Goal: Task Accomplishment & Management: Manage account settings

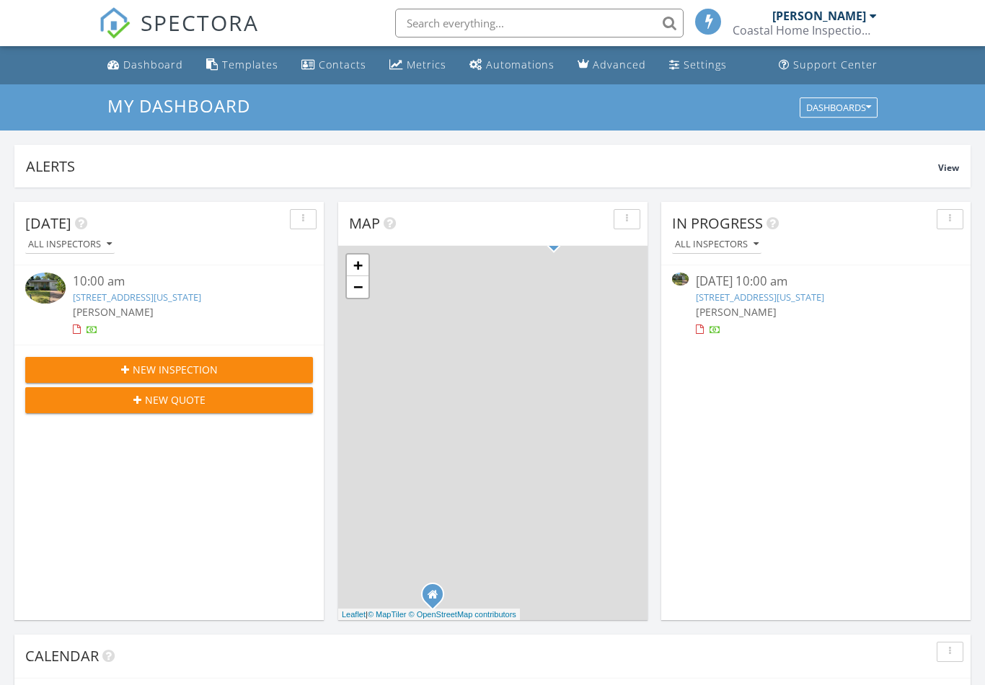
scroll to position [1314, 986]
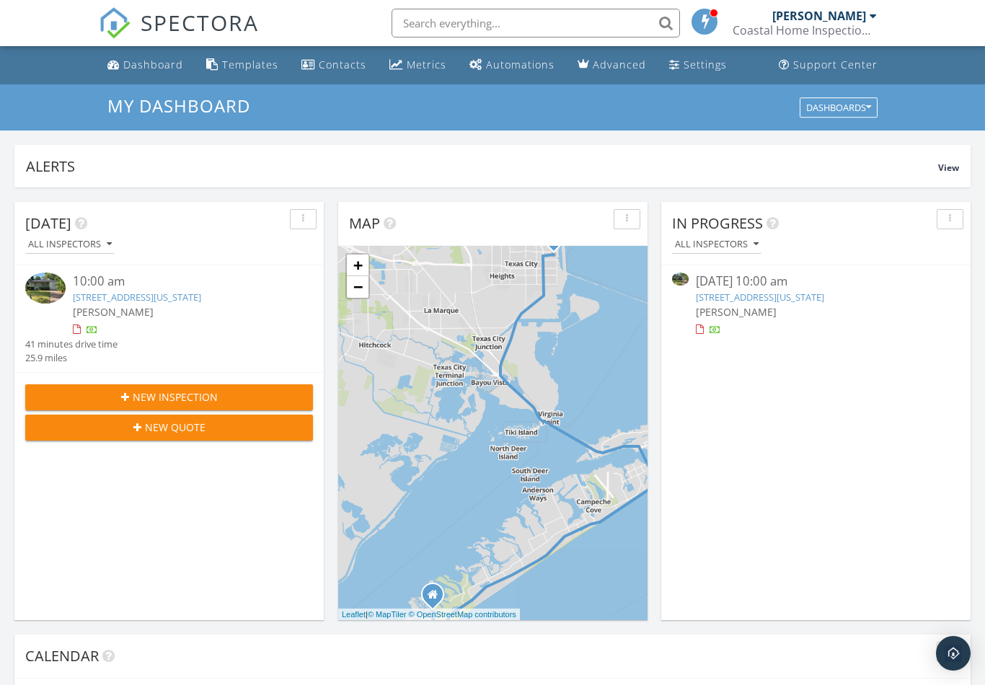
click at [744, 305] on span "[PERSON_NAME]" at bounding box center [736, 312] width 81 height 14
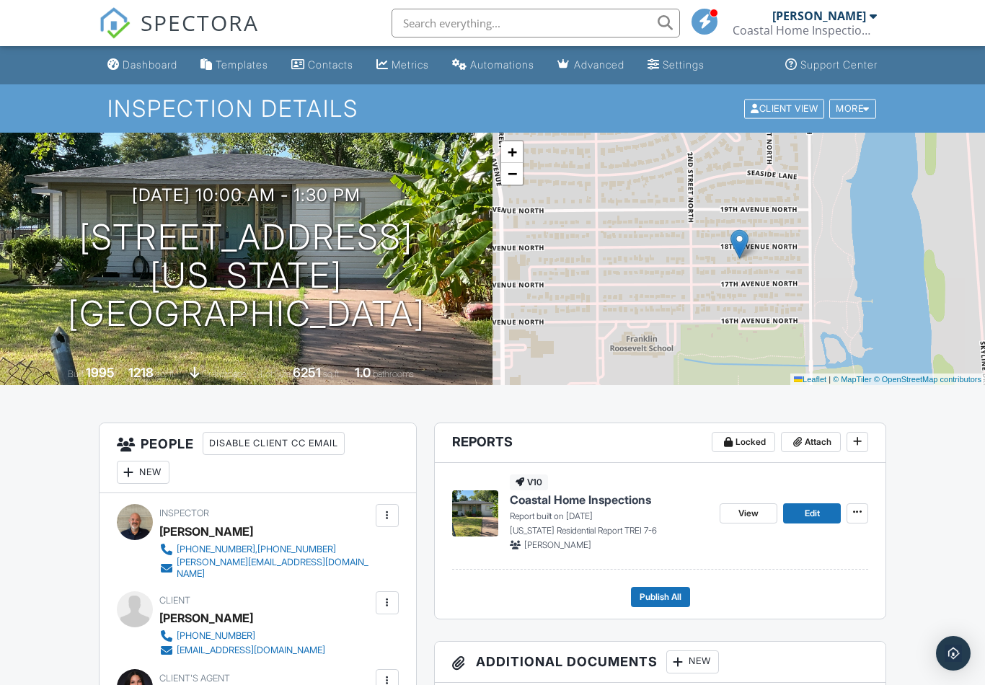
click at [663, 594] on span "Publish All" at bounding box center [661, 597] width 42 height 14
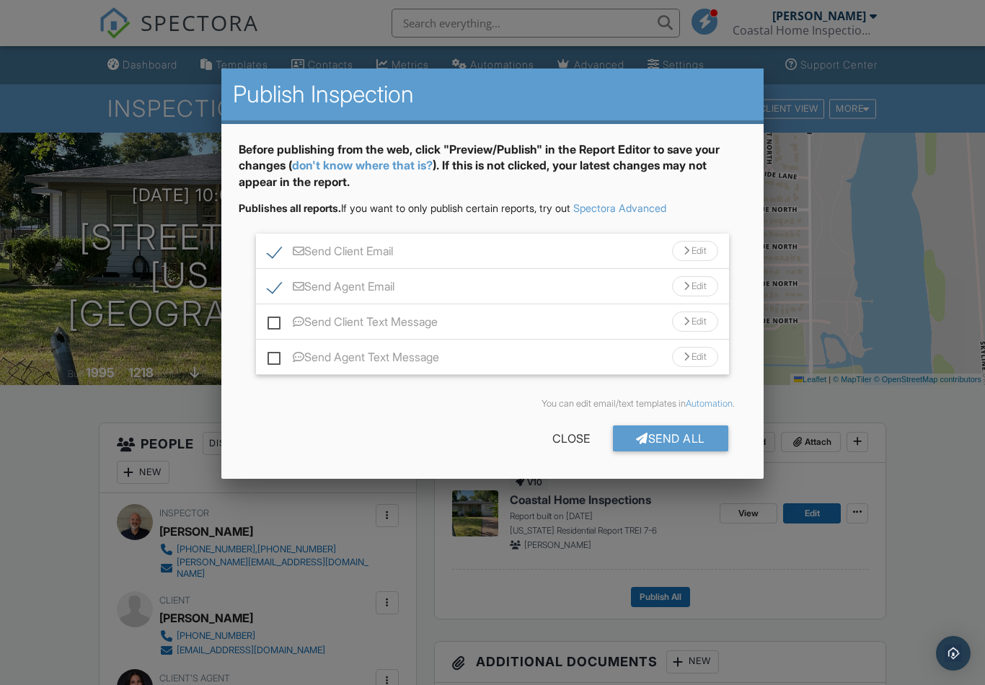
click at [280, 325] on label "Send Client Text Message" at bounding box center [353, 324] width 170 height 18
click at [277, 320] on input "Send Client Text Message" at bounding box center [272, 314] width 9 height 9
checkbox input "true"
click at [274, 355] on label "Send Agent Text Message" at bounding box center [354, 360] width 172 height 18
click at [274, 355] on input "Send Agent Text Message" at bounding box center [272, 350] width 9 height 9
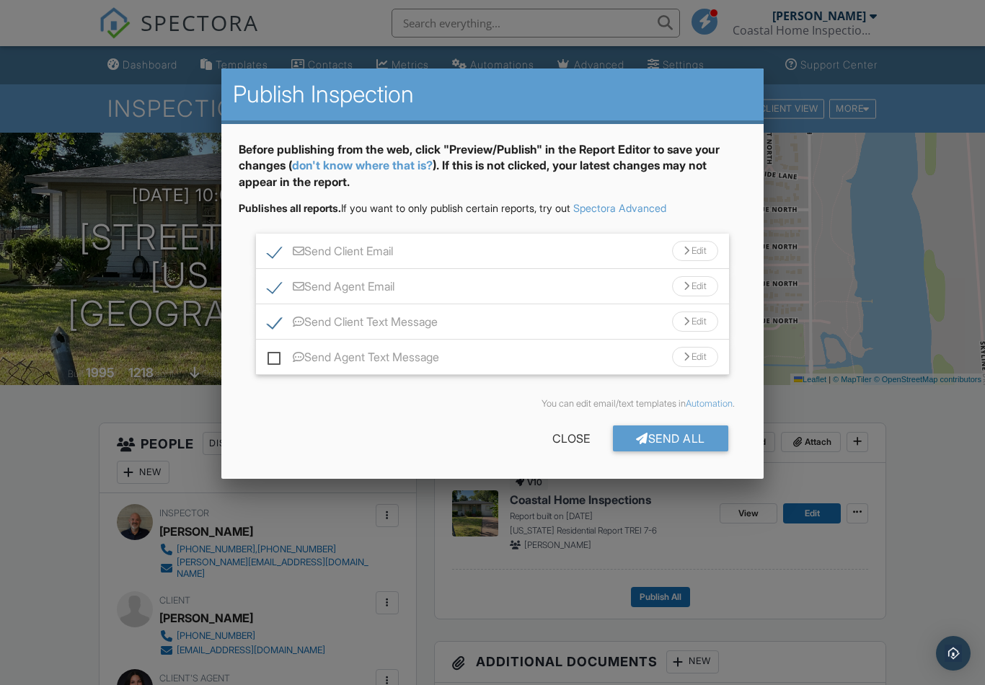
checkbox input "true"
click at [687, 435] on div "Send All" at bounding box center [670, 439] width 115 height 26
